Goal: Check status: Check status

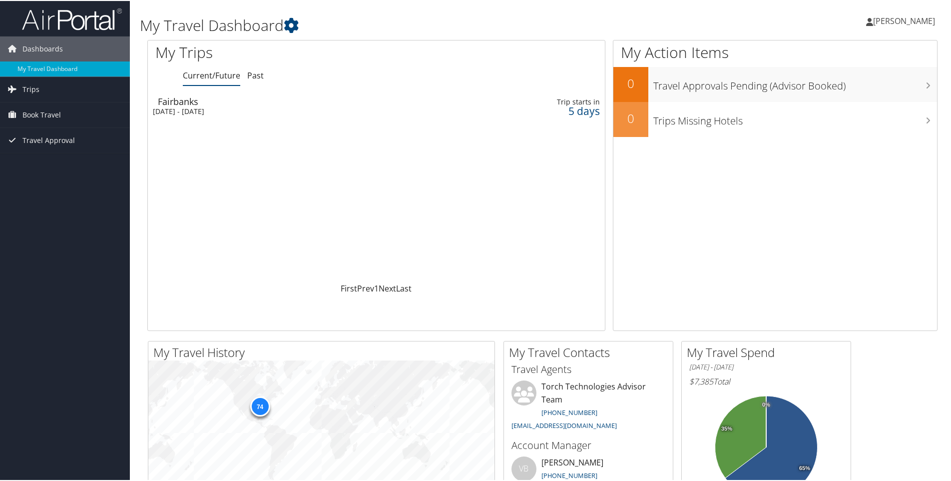
click at [190, 106] on div "Sun 5 Oct 2025 - Fri 10 Oct 2025" at bounding box center [291, 110] width 276 height 9
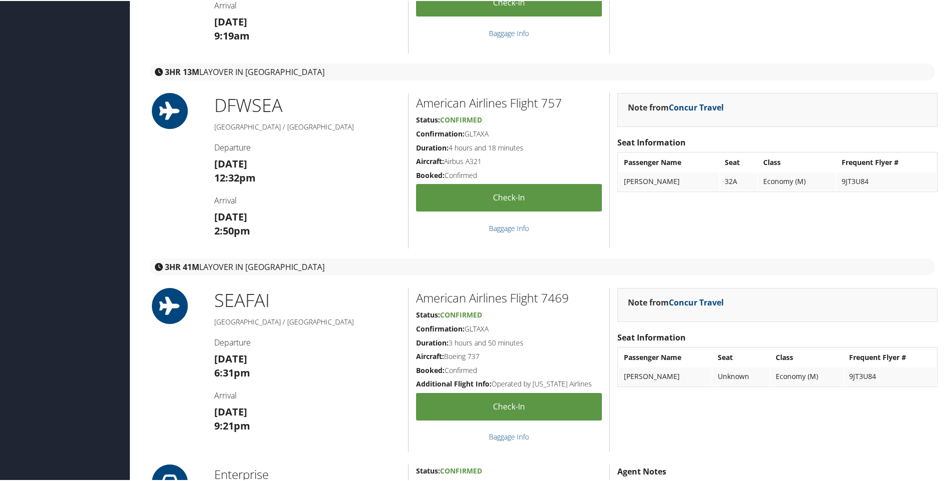
scroll to position [500, 0]
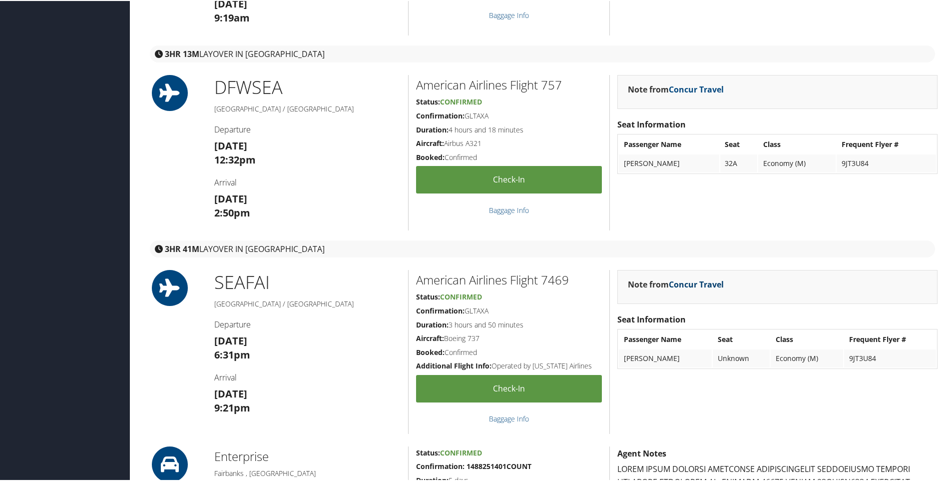
click at [699, 282] on link "Concur Travel" at bounding box center [696, 283] width 55 height 11
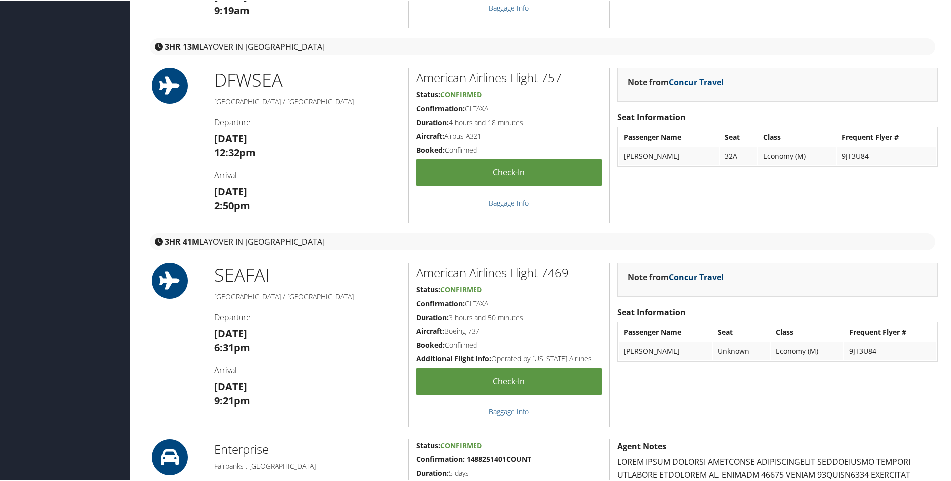
scroll to position [450, 0]
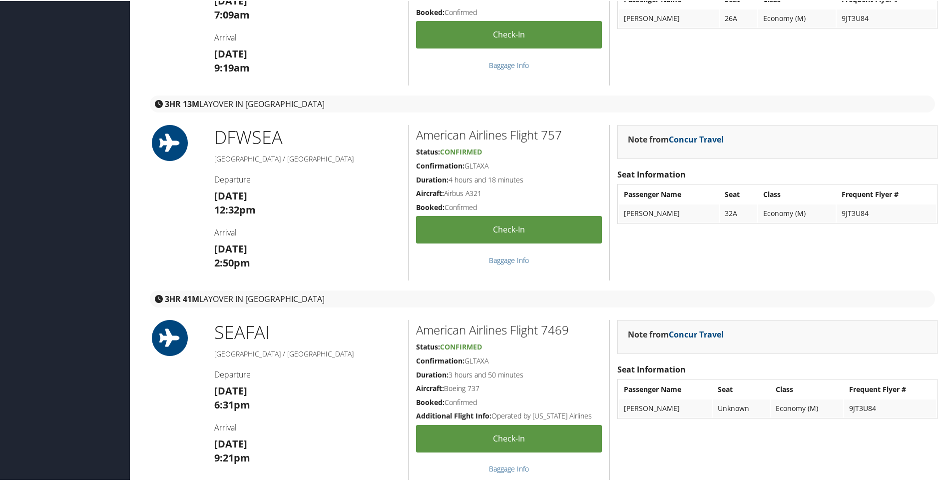
drag, startPoint x: 466, startPoint y: 361, endPoint x: 502, endPoint y: 363, distance: 36.0
click at [502, 363] on h5 "Confirmation: GLTAXA" at bounding box center [509, 360] width 186 height 10
drag, startPoint x: 502, startPoint y: 363, endPoint x: 588, endPoint y: 364, distance: 86.5
click at [588, 364] on h5 "Confirmation: GLTAXA" at bounding box center [509, 360] width 186 height 10
click at [550, 341] on h5 "Status: Confirmed" at bounding box center [509, 346] width 186 height 10
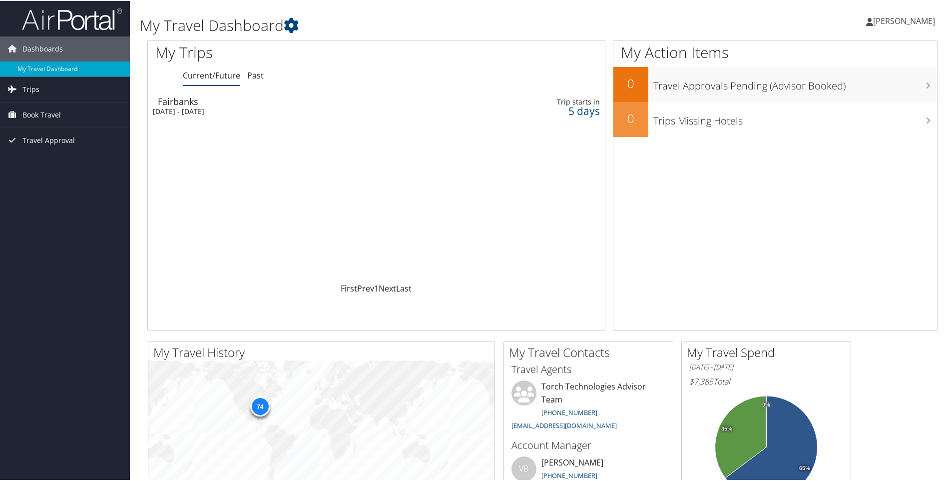
click at [196, 109] on div "Sun 5 Oct 2025 - Fri 10 Oct 2025" at bounding box center [291, 110] width 276 height 9
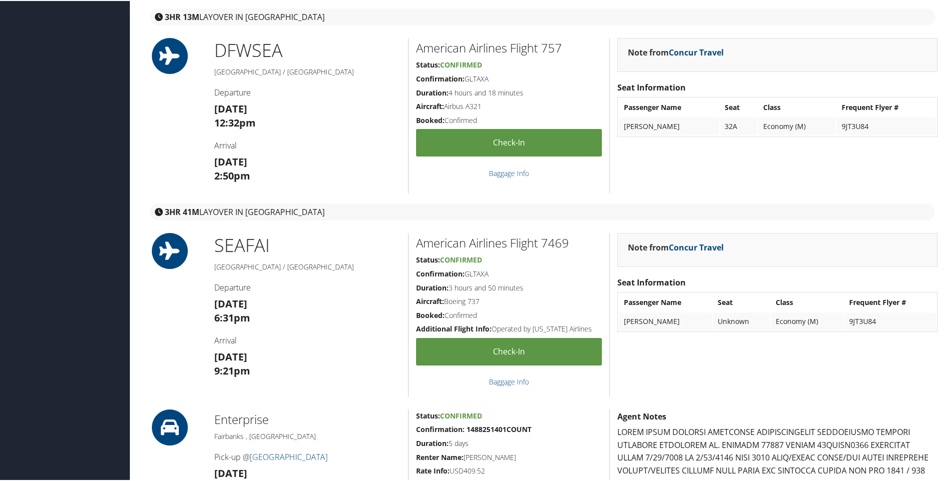
scroll to position [550, 0]
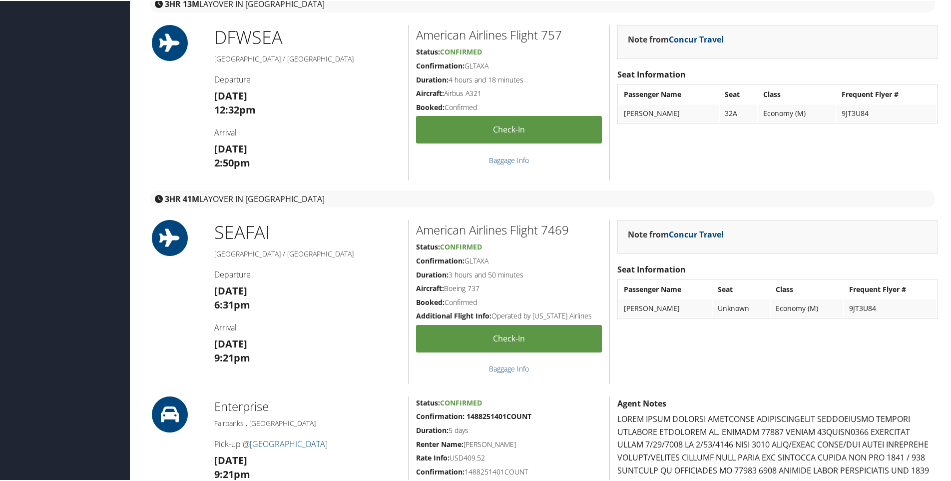
click at [483, 264] on h5 "Confirmation: GLTAXA" at bounding box center [509, 260] width 186 height 10
drag, startPoint x: 497, startPoint y: 276, endPoint x: 509, endPoint y: 280, distance: 12.5
click at [501, 278] on h5 "Duration: 3 hours and 50 minutes" at bounding box center [509, 274] width 186 height 10
click at [519, 285] on h5 "Aircraft: Boeing 737" at bounding box center [509, 287] width 186 height 10
click at [526, 289] on h5 "Aircraft: Boeing 737" at bounding box center [509, 287] width 186 height 10
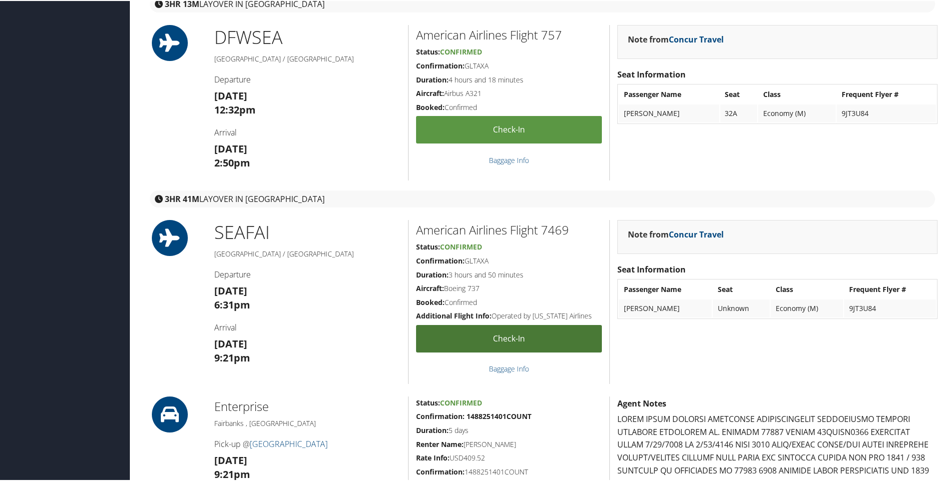
click at [541, 326] on link "Check-in" at bounding box center [509, 337] width 186 height 27
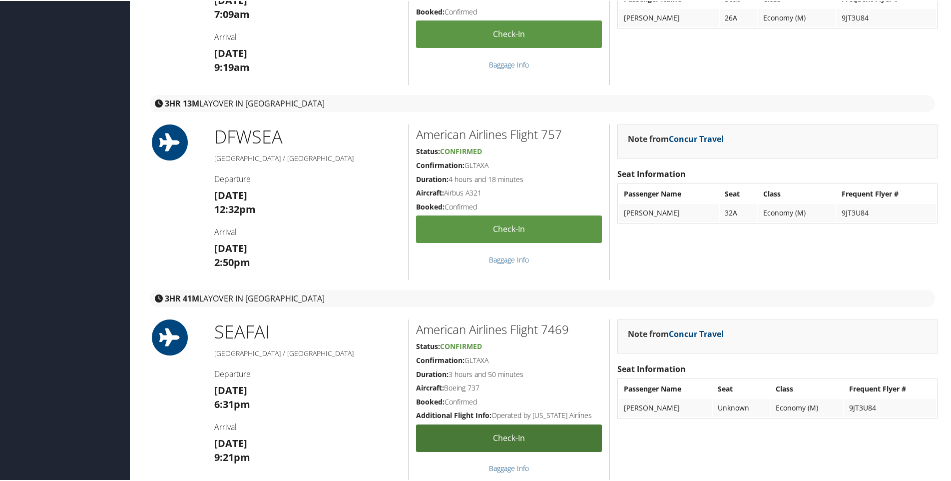
scroll to position [450, 0]
click at [514, 432] on link "Check-in" at bounding box center [509, 437] width 186 height 27
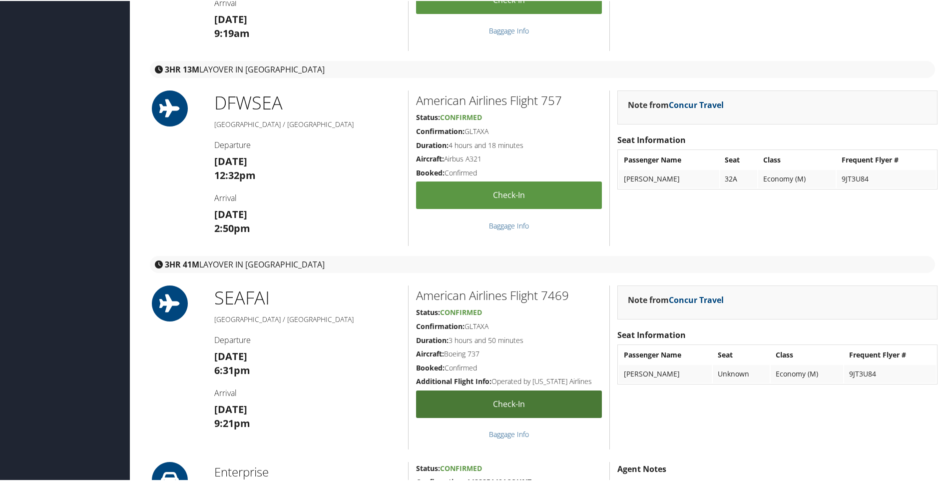
scroll to position [500, 0]
